Goal: Task Accomplishment & Management: Manage account settings

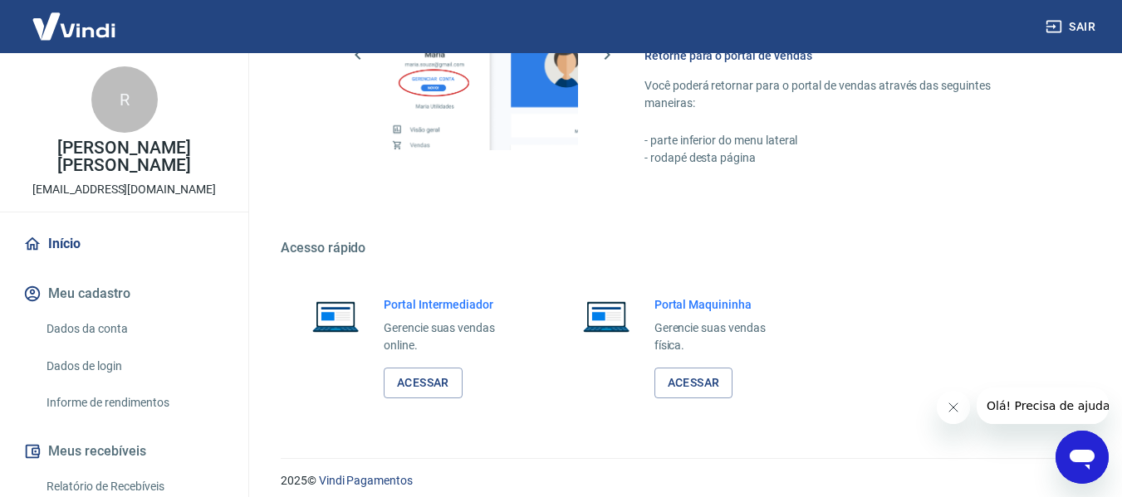
scroll to position [865, 0]
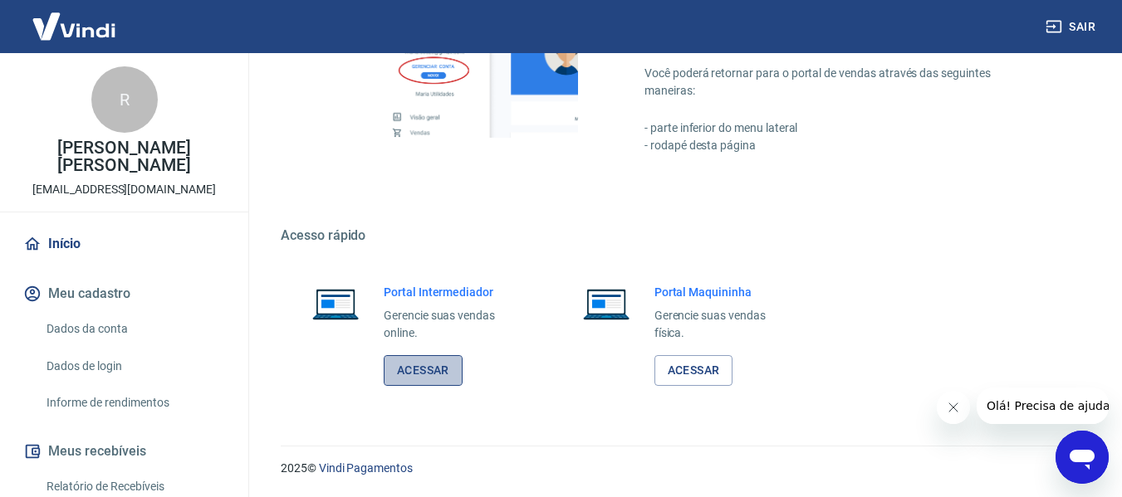
click at [418, 371] on link "Acessar" at bounding box center [423, 370] width 79 height 31
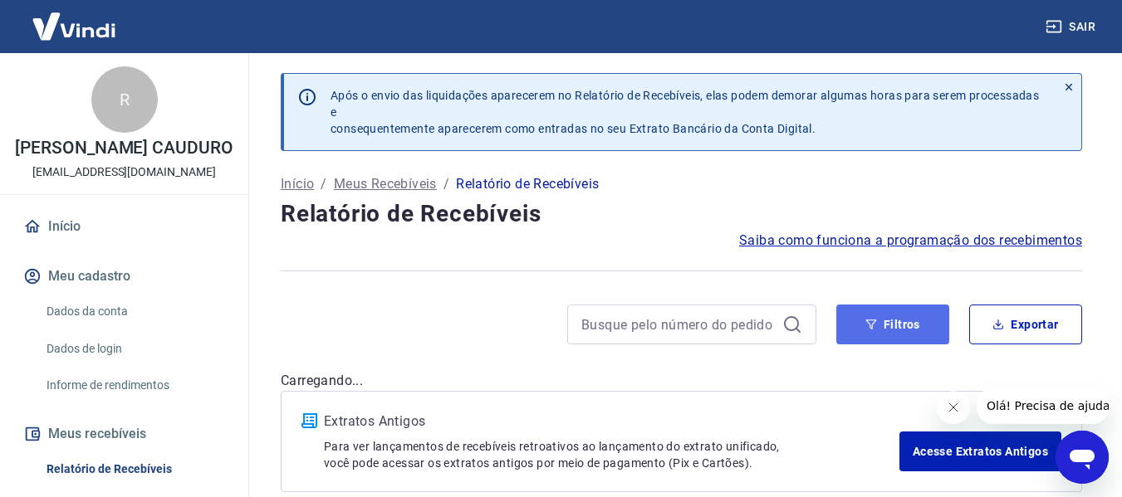
click at [865, 330] on button "Filtros" at bounding box center [892, 325] width 113 height 40
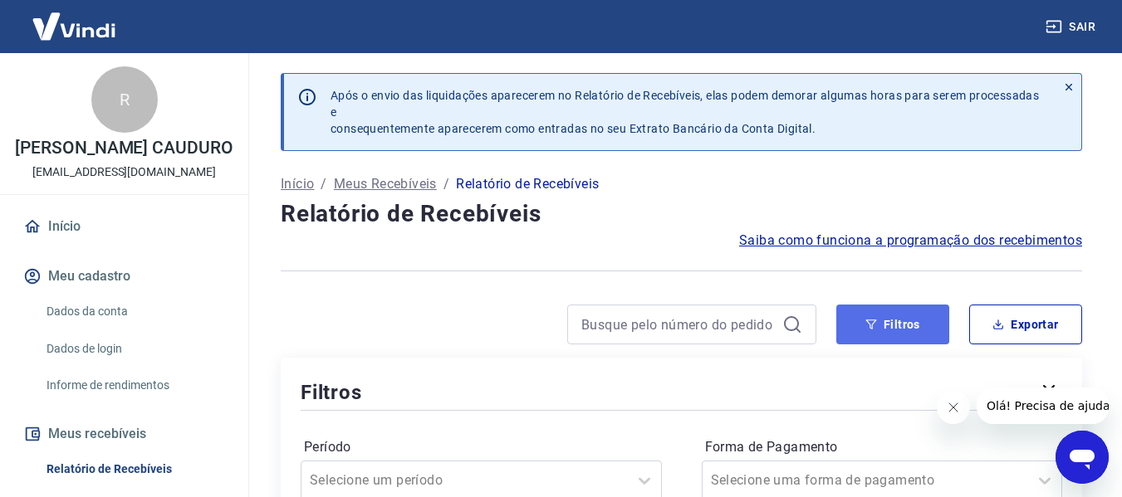
click at [900, 316] on button "Filtros" at bounding box center [892, 325] width 113 height 40
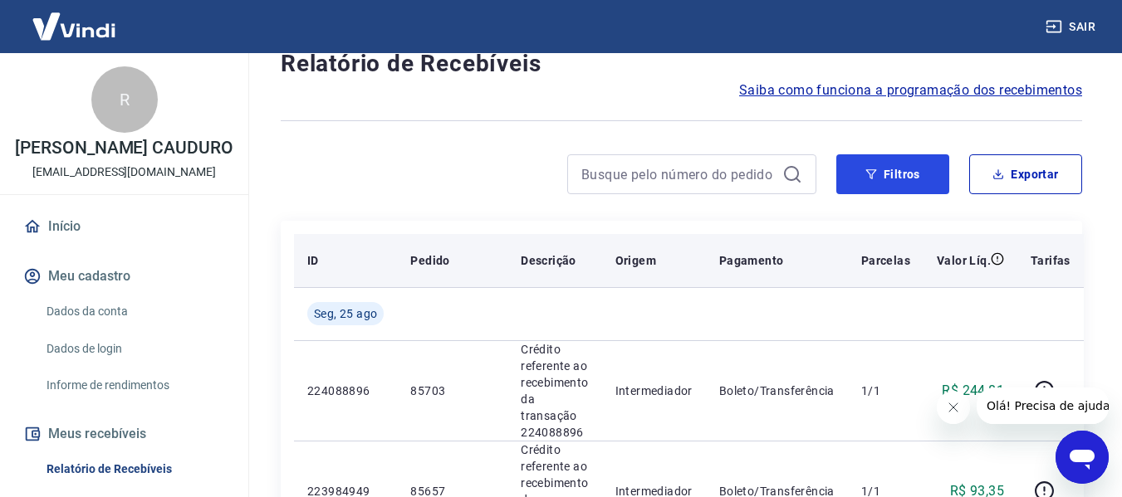
scroll to position [166, 0]
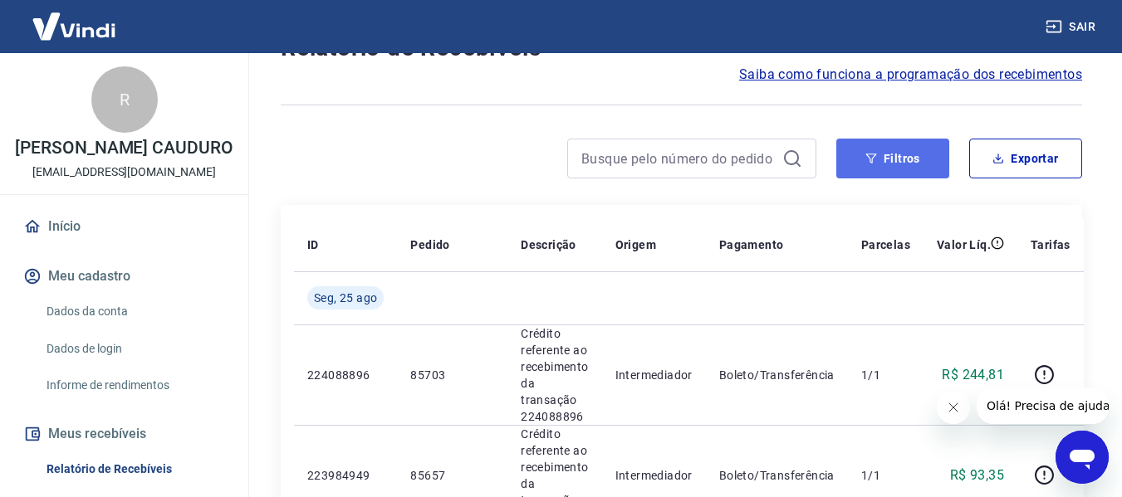
click at [898, 140] on button "Filtros" at bounding box center [892, 159] width 113 height 40
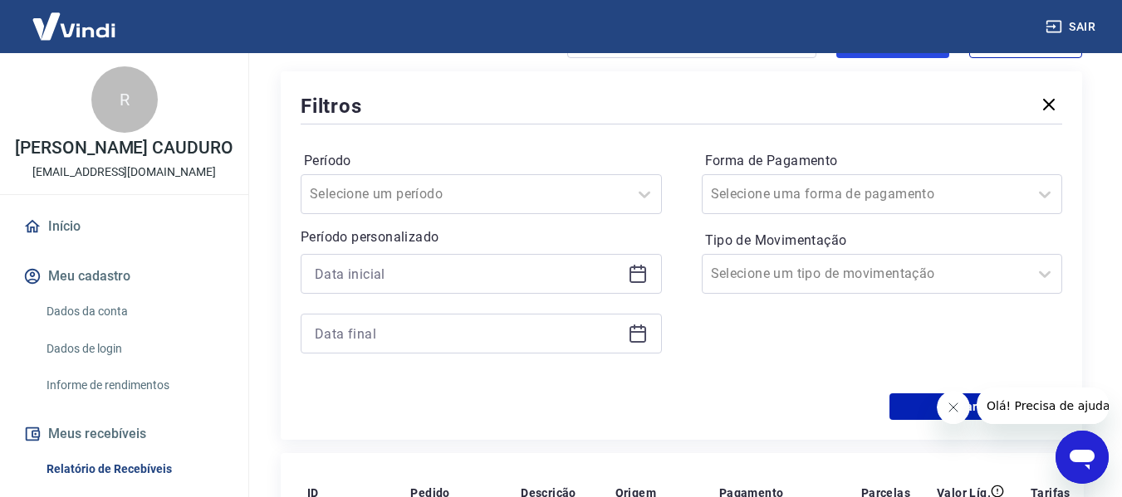
scroll to position [332, 0]
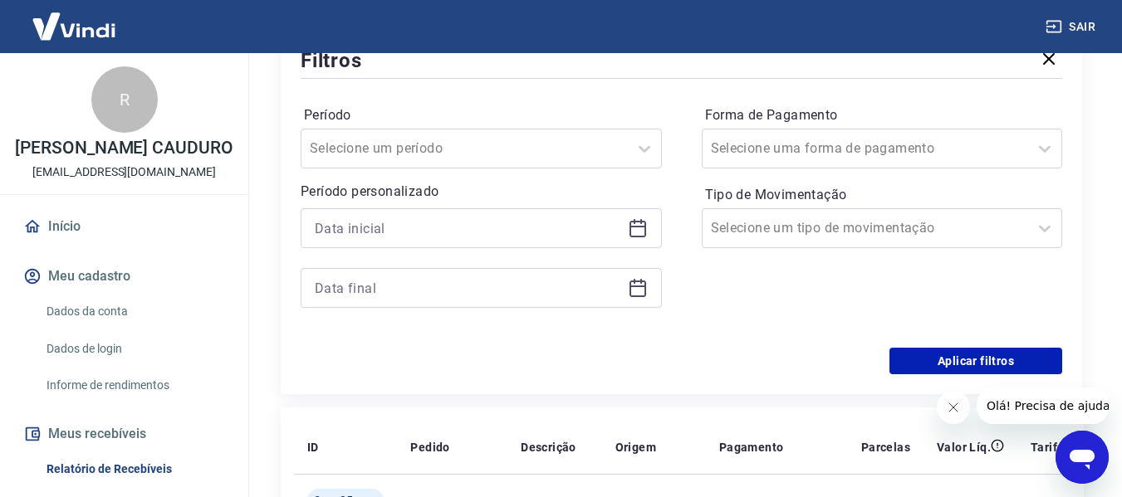
drag, startPoint x: 624, startPoint y: 232, endPoint x: 637, endPoint y: 228, distance: 13.9
click at [624, 232] on div at bounding box center [481, 228] width 361 height 40
click at [637, 228] on icon at bounding box center [638, 228] width 20 height 20
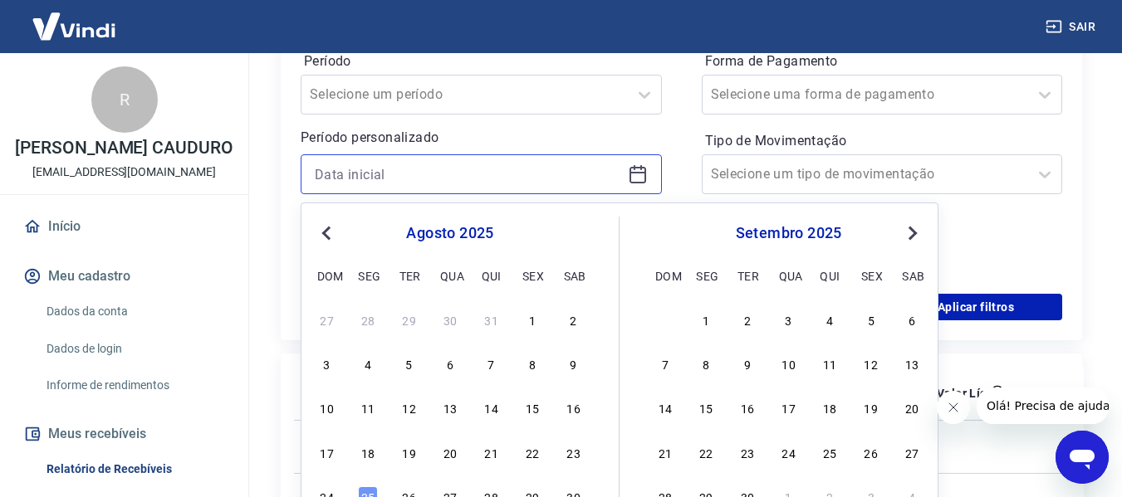
scroll to position [415, 0]
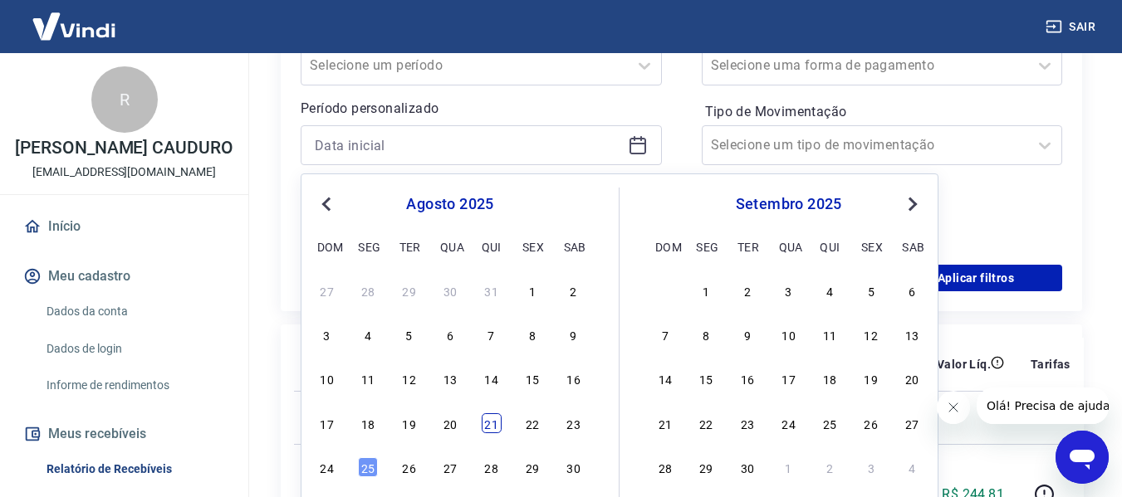
click at [494, 430] on div "21" at bounding box center [492, 423] width 20 height 20
type input "[DATE]"
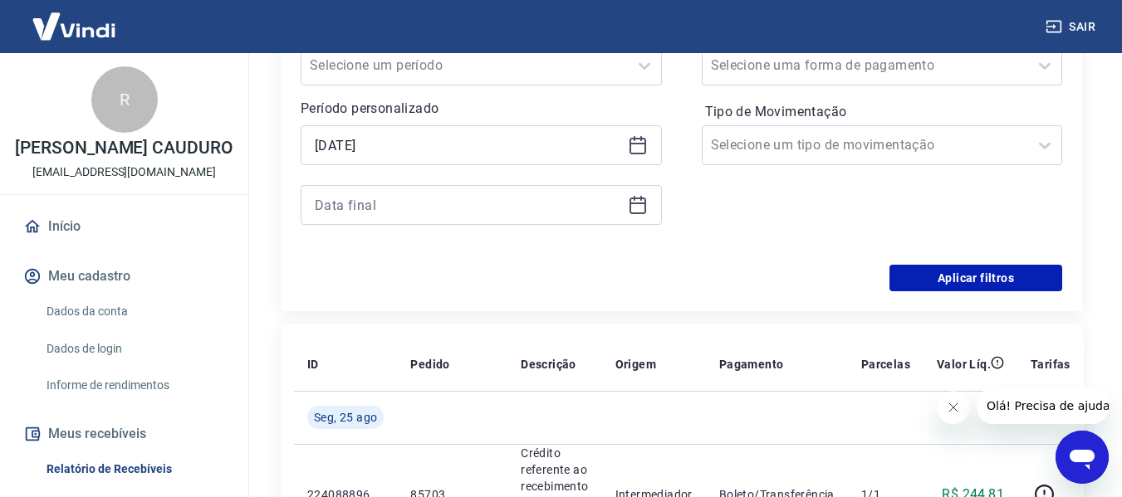
click at [647, 211] on icon at bounding box center [638, 205] width 20 height 20
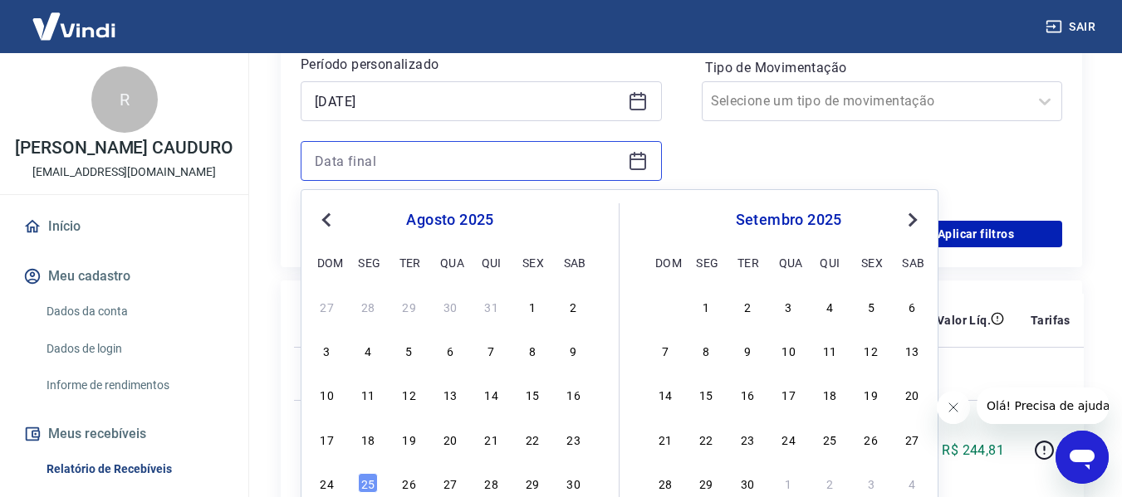
scroll to position [498, 0]
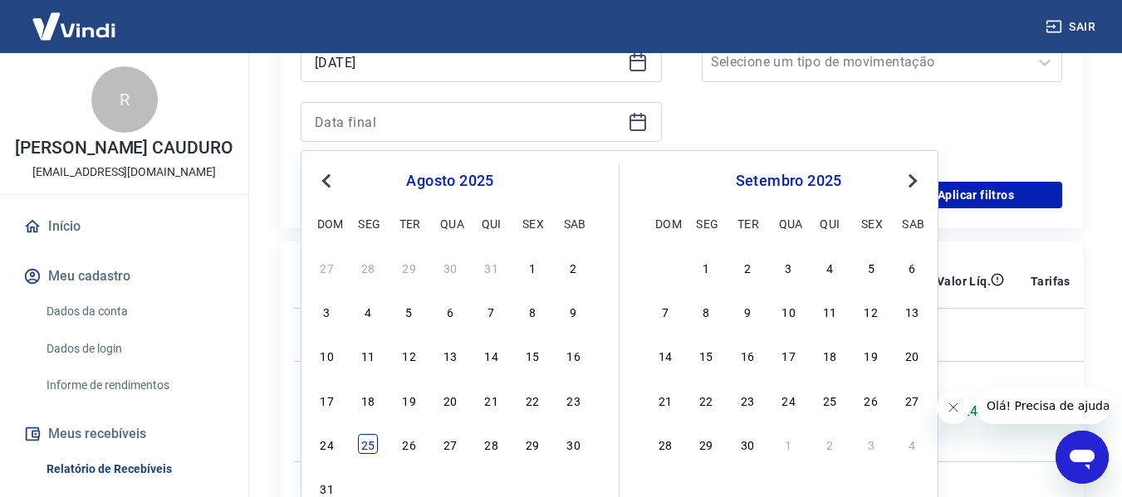
click at [370, 450] on div "25" at bounding box center [368, 444] width 20 height 20
type input "[DATE]"
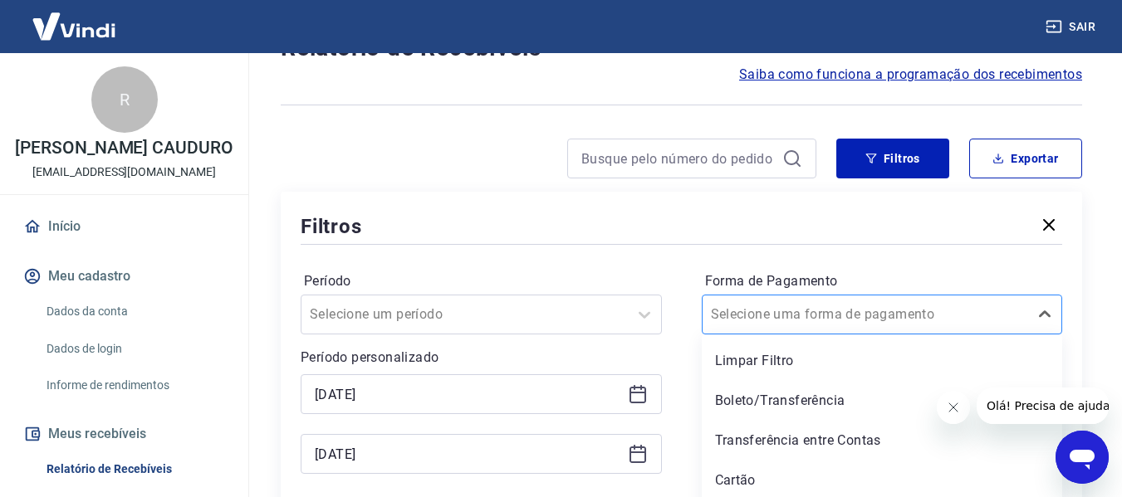
click at [815, 301] on div "option Limpar Filtro focused, 1 of 5. 5 results available. Use Up and Down to c…" at bounding box center [882, 315] width 361 height 40
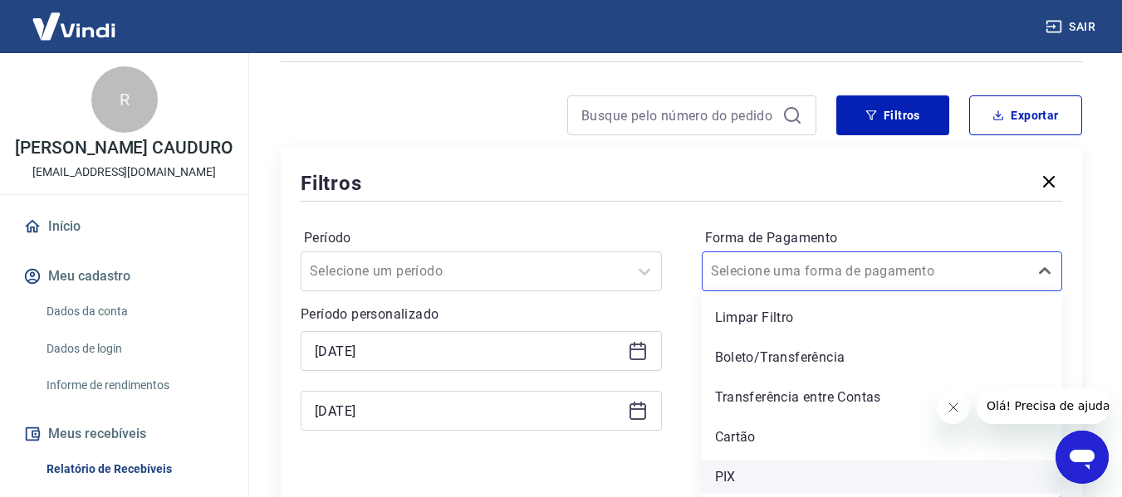
click at [730, 473] on div "PIX" at bounding box center [882, 477] width 361 height 33
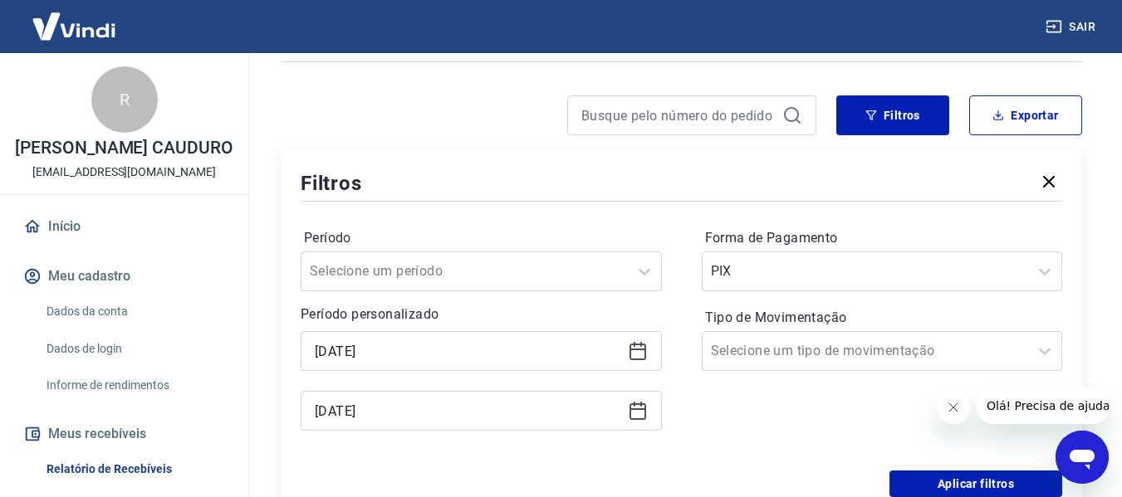
click at [954, 413] on icon "Fechar mensagem da empresa" at bounding box center [952, 407] width 13 height 13
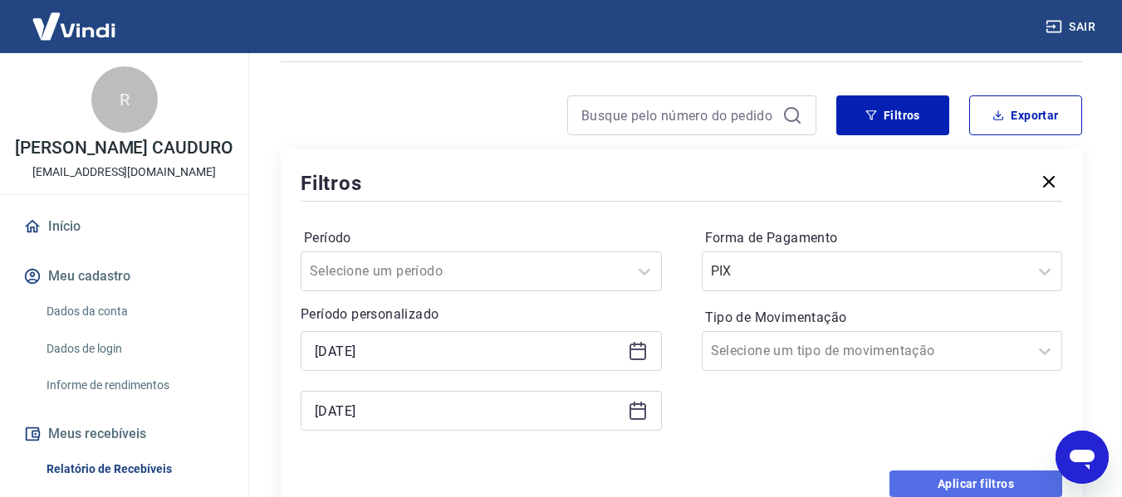
click at [924, 485] on button "Aplicar filtros" at bounding box center [975, 484] width 173 height 27
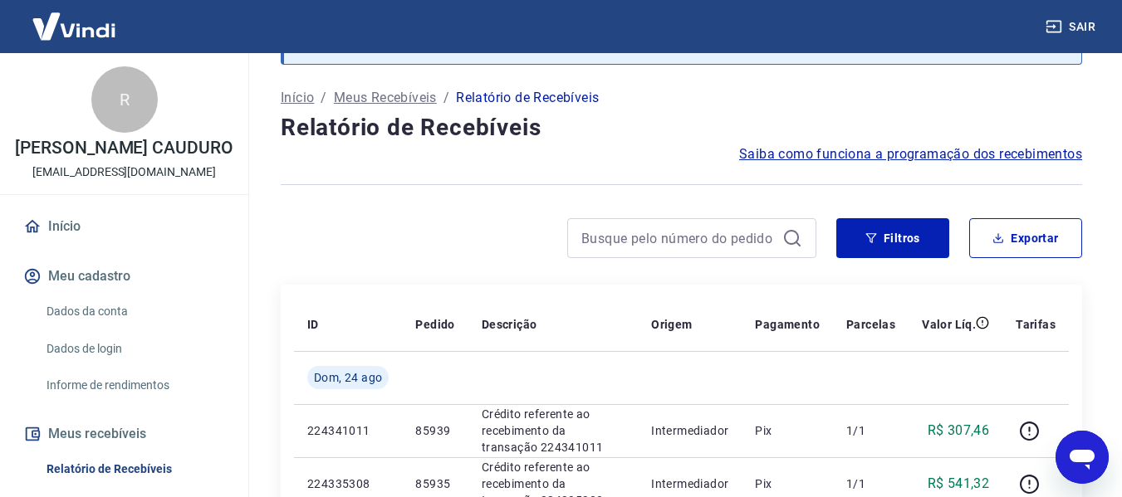
scroll to position [209, 0]
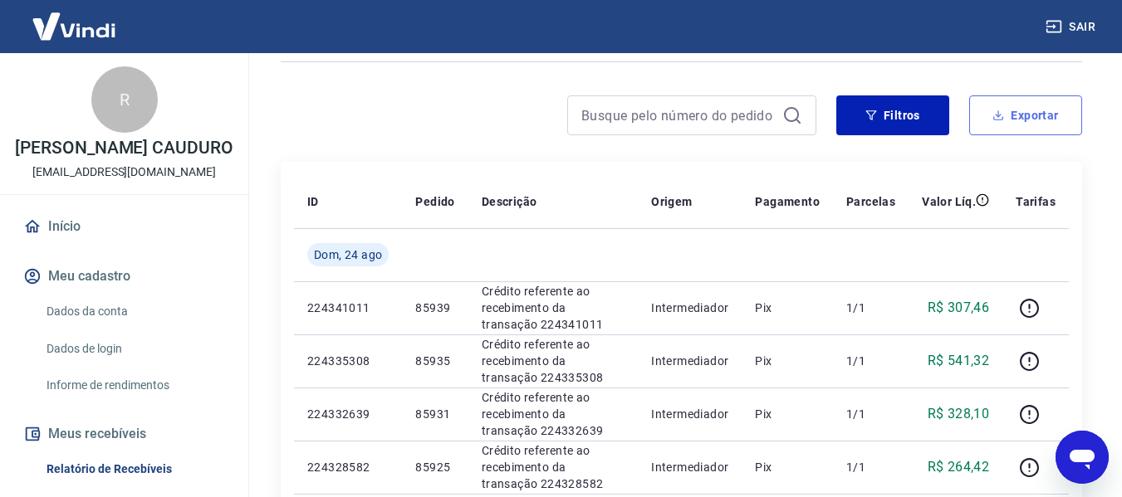
click at [1049, 106] on button "Exportar" at bounding box center [1025, 115] width 113 height 40
type input "[DATE]"
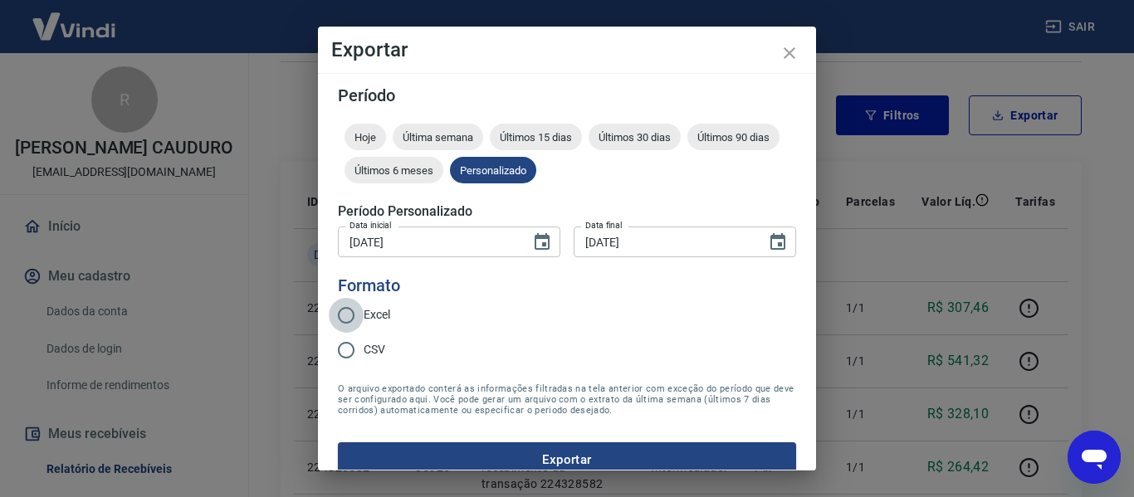
click at [355, 317] on input "Excel" at bounding box center [346, 315] width 35 height 35
radio input "true"
click at [527, 450] on button "Exportar" at bounding box center [567, 460] width 458 height 35
